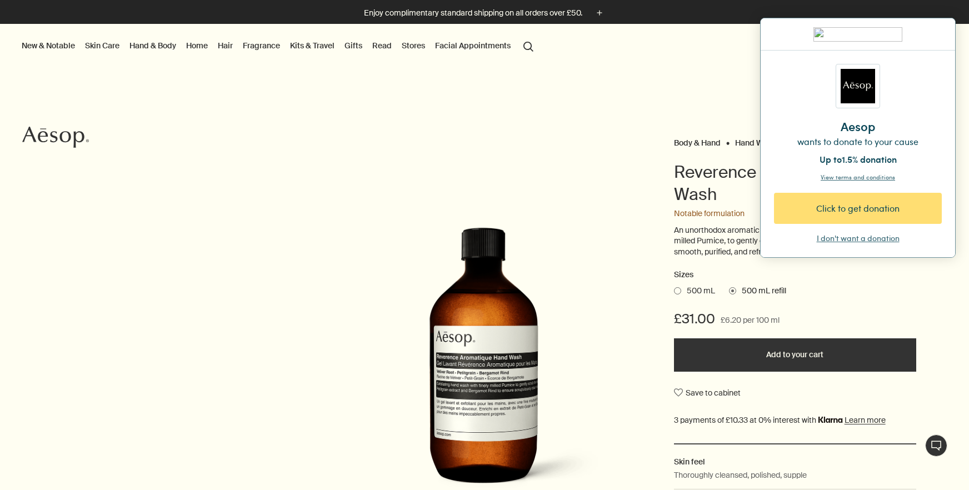
click at [873, 214] on div "Click to get donation" at bounding box center [860, 208] width 128 height 13
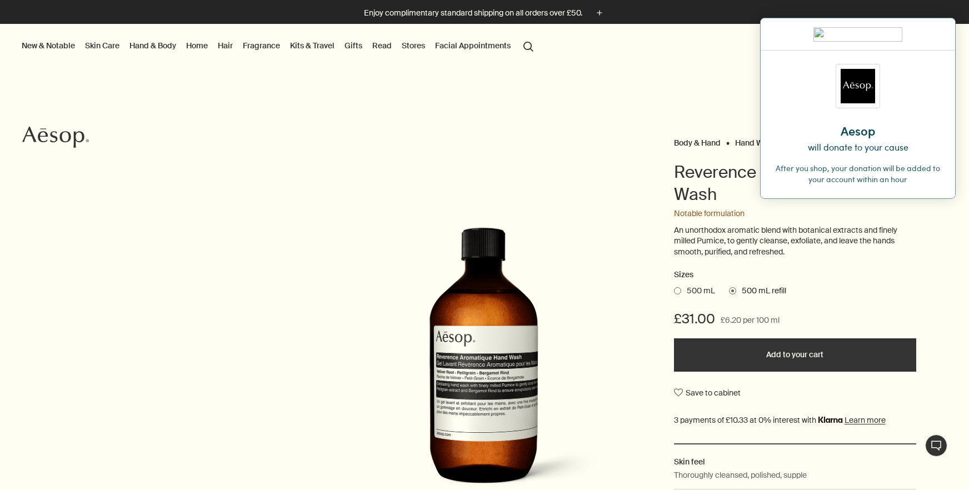
click at [679, 290] on span at bounding box center [677, 290] width 7 height 7
click at [674, 290] on input "500 mL" at bounding box center [674, 288] width 0 height 7
click at [739, 293] on span "500 mL refill" at bounding box center [761, 290] width 50 height 11
click at [729, 293] on input "500 mL refill" at bounding box center [729, 288] width 0 height 7
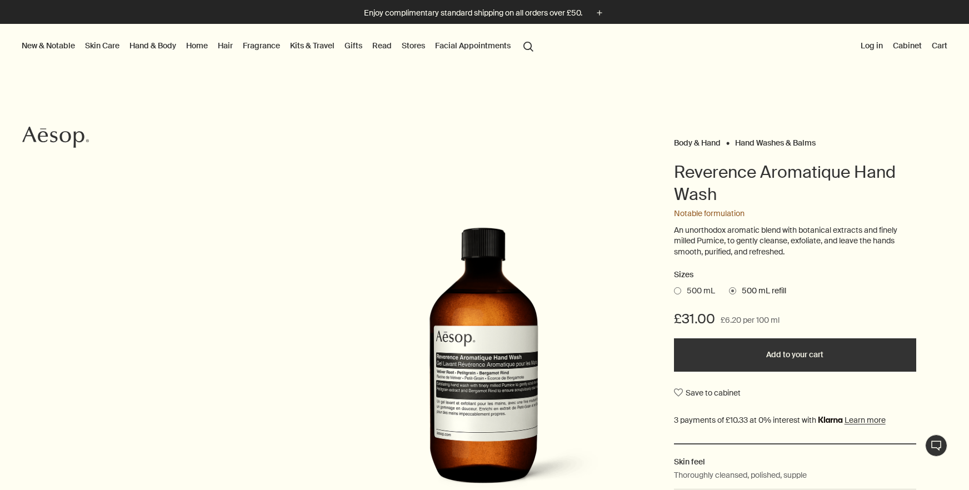
click at [785, 359] on button "Add to your cart" at bounding box center [795, 354] width 242 height 33
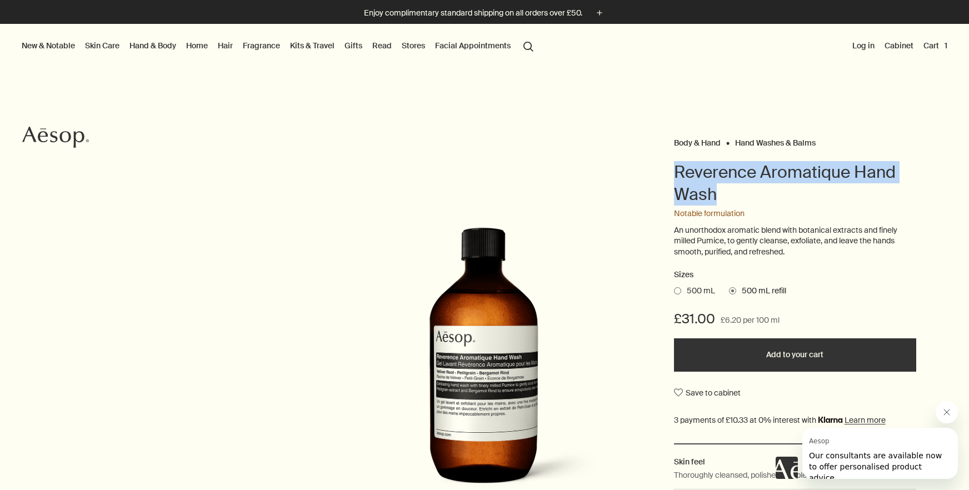
drag, startPoint x: 722, startPoint y: 203, endPoint x: 677, endPoint y: 178, distance: 51.7
click at [677, 178] on h1 "Reverence Aromatique Hand Wash" at bounding box center [795, 183] width 242 height 44
copy h1 "Reverence Aromatique Hand Wash"
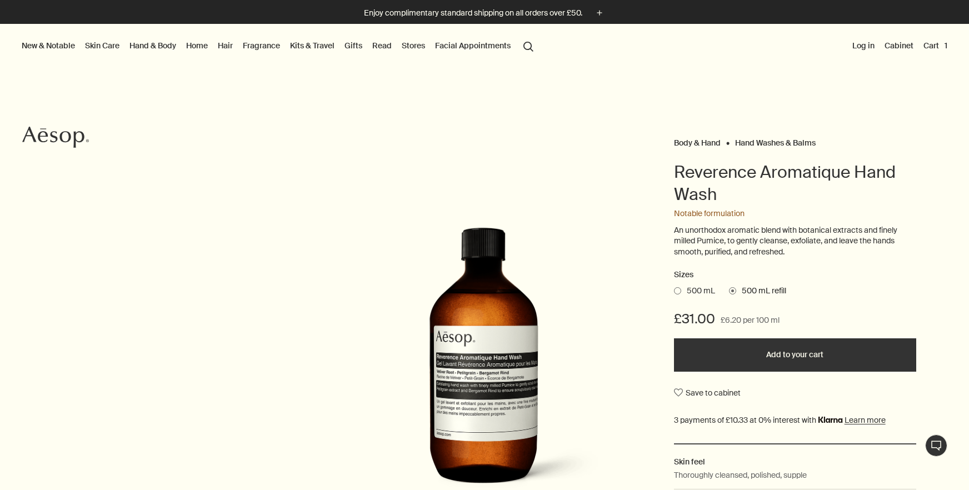
click at [935, 42] on button "Cart 1" at bounding box center [935, 45] width 28 height 14
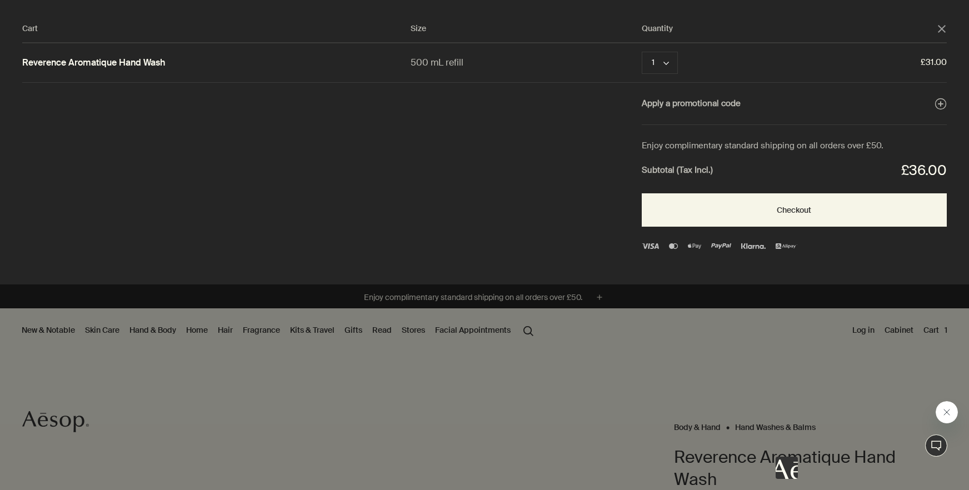
click at [944, 29] on icon "close" at bounding box center [942, 29] width 8 height 8
